Goal: Task Accomplishment & Management: Manage account settings

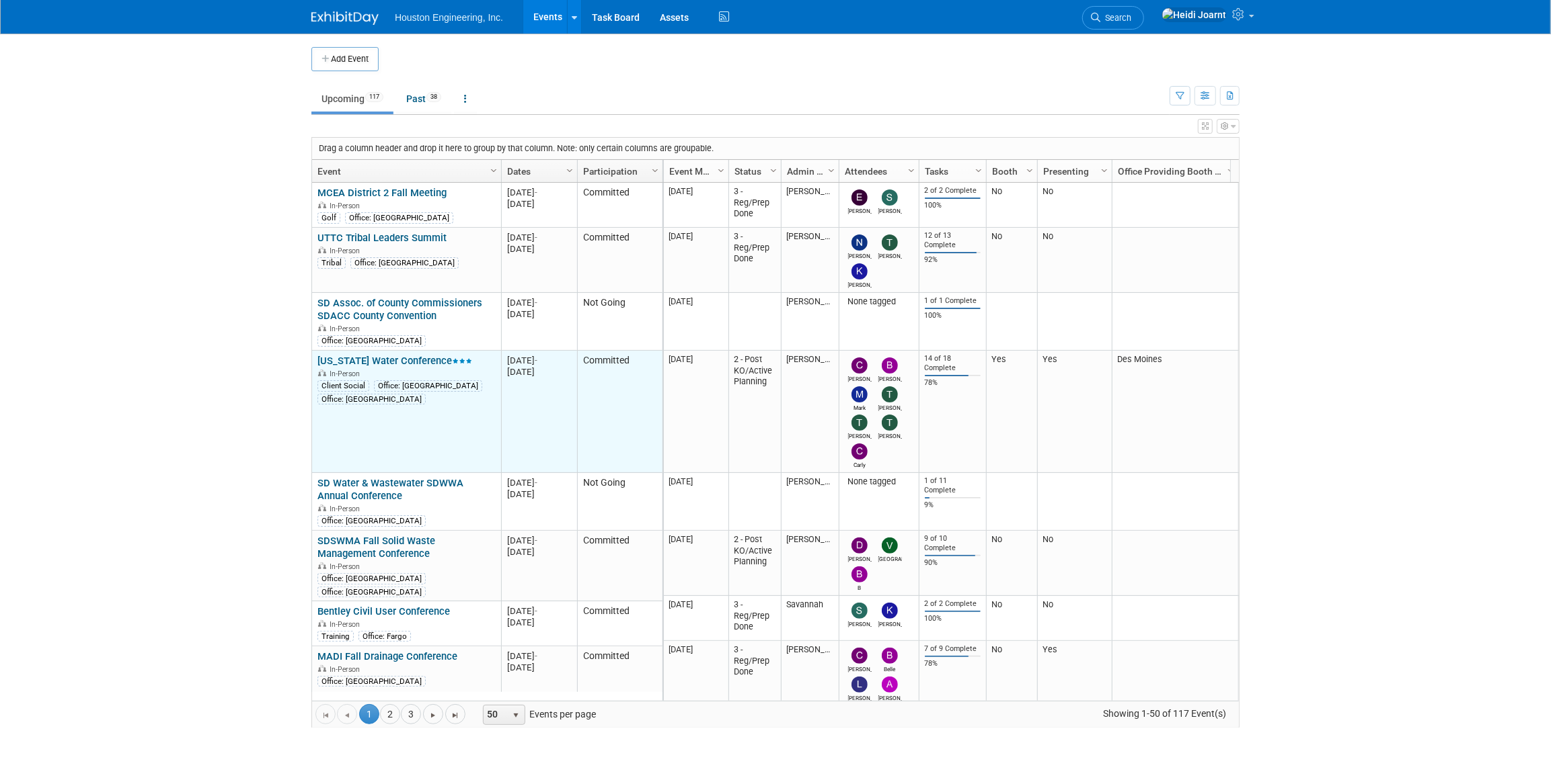
click at [410, 361] on link "[US_STATE] Water Conference" at bounding box center [395, 360] width 155 height 12
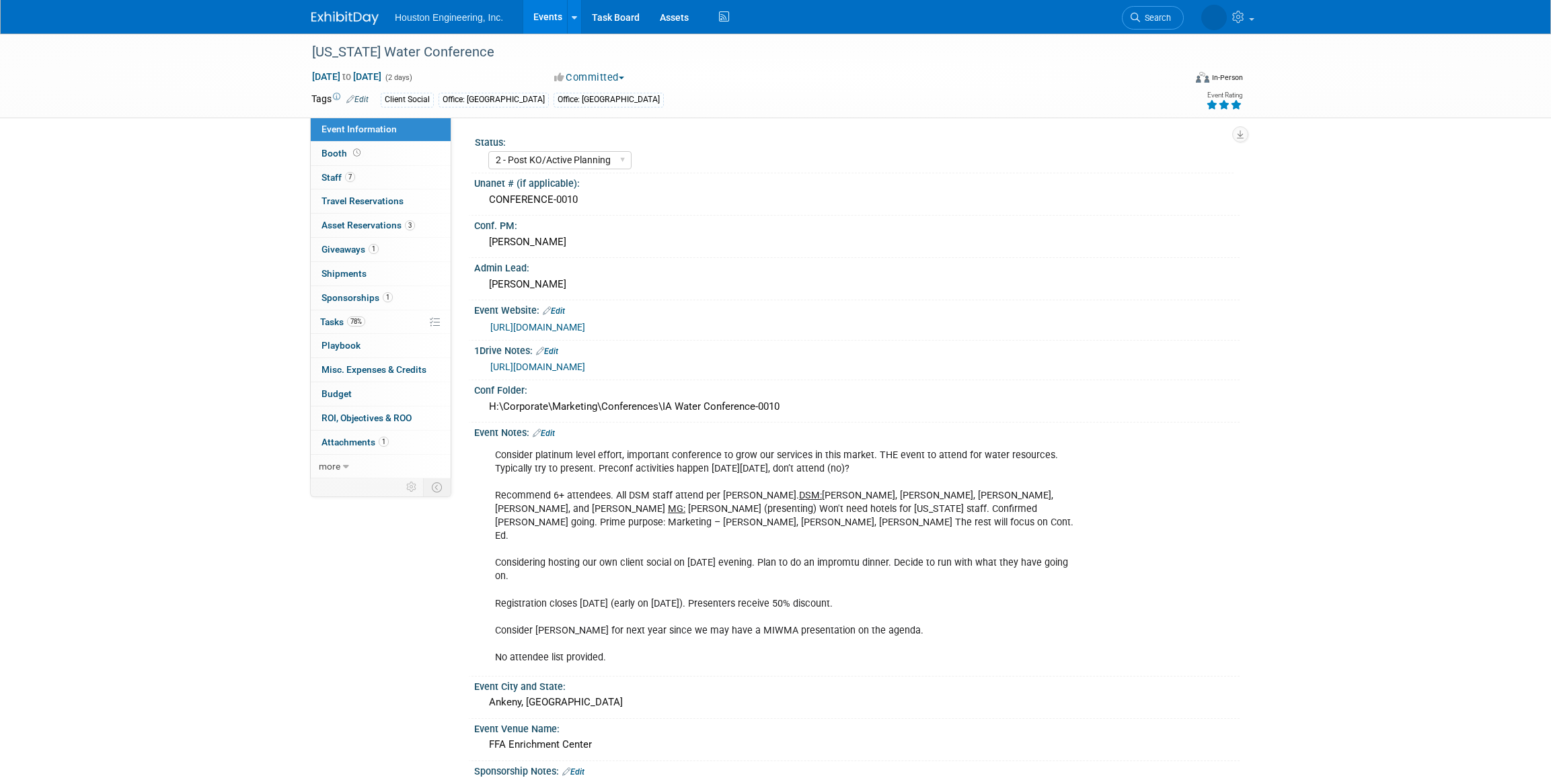
select select "2 - Post KO/Active Planning"
select select "Yes"
select select "Water Resources"
click at [384, 181] on link "7 Staff 7" at bounding box center [381, 177] width 140 height 23
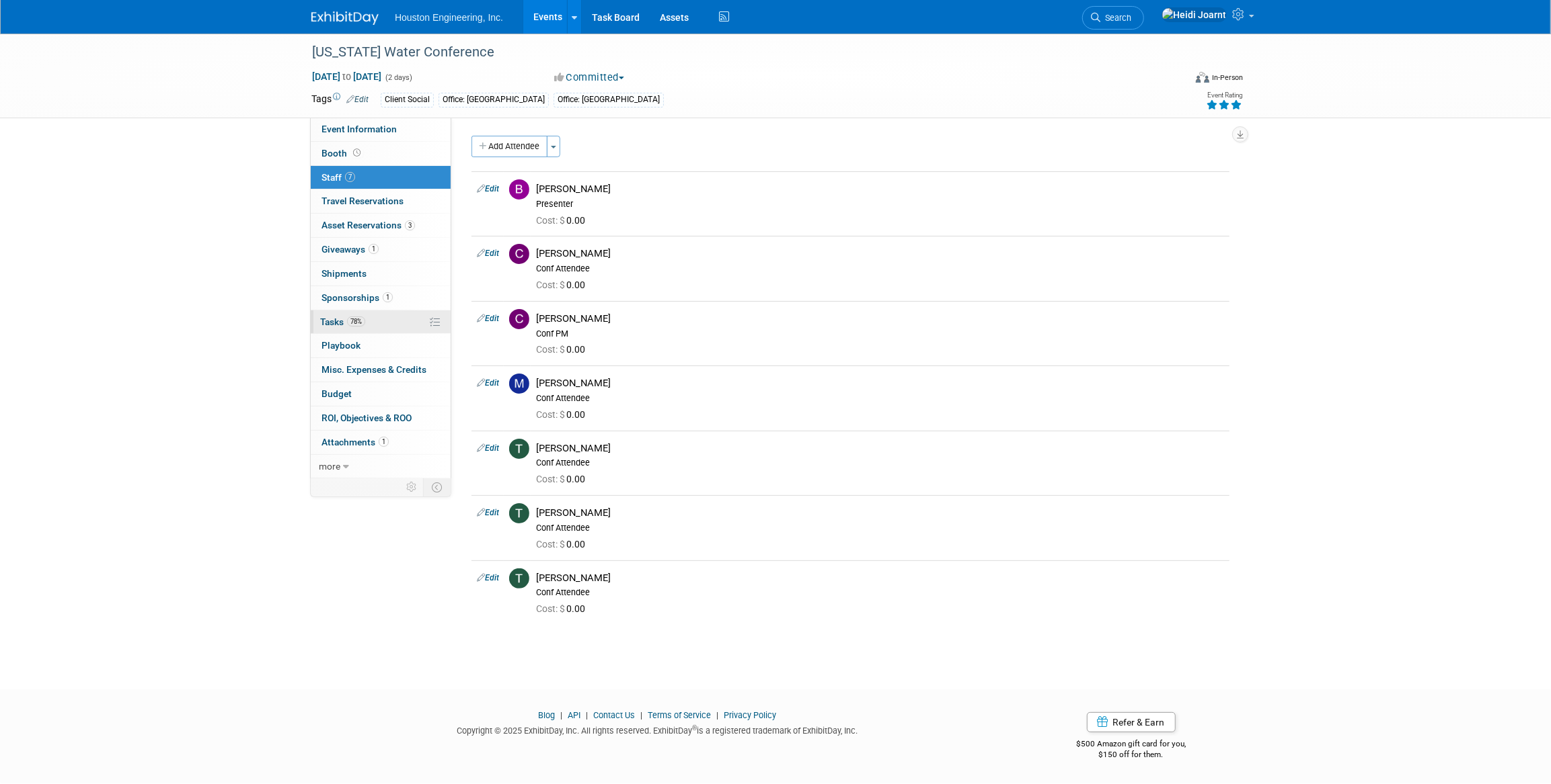
click at [379, 324] on link "78% Tasks 78%" at bounding box center [381, 322] width 140 height 23
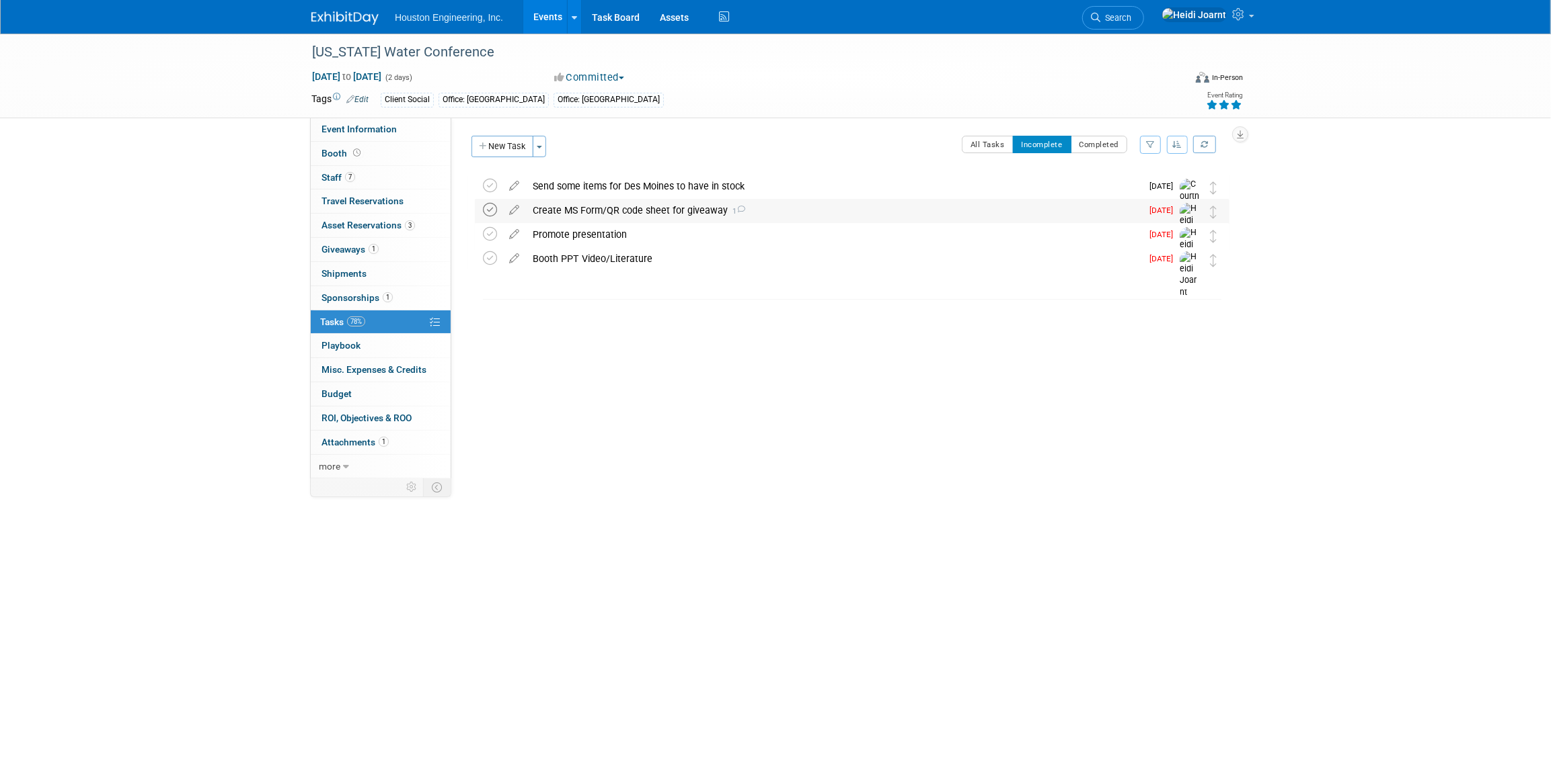
click at [490, 207] on icon at bounding box center [489, 209] width 14 height 14
click at [374, 125] on span "Event Information" at bounding box center [359, 130] width 76 height 11
select select "2 - Post KO/Active Planning"
select select "Yes"
select select "Water Resources"
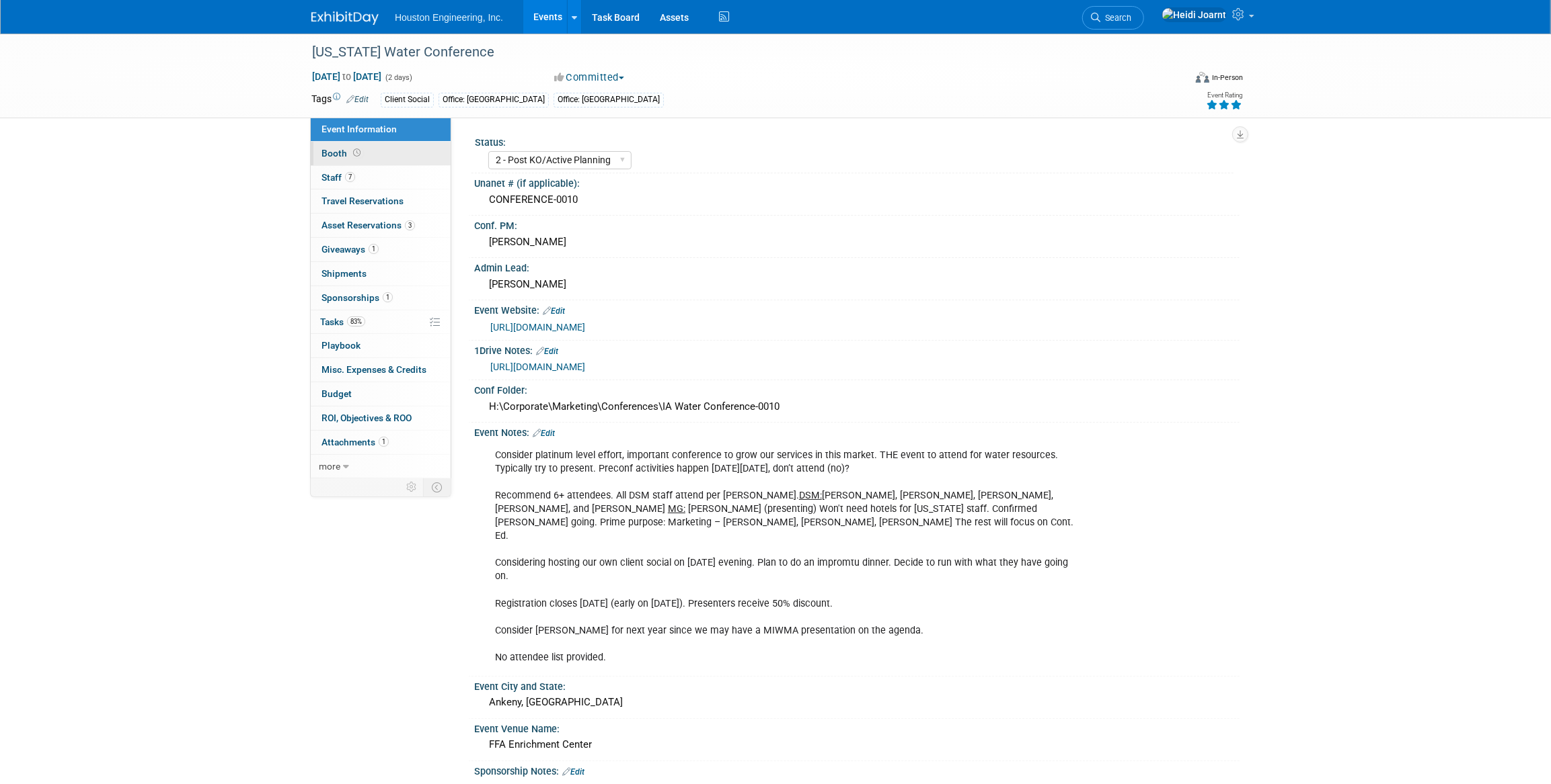
click at [364, 155] on link "Booth" at bounding box center [381, 153] width 140 height 23
select select "Yes"
select select "Des Moines"
